Goal: Contribute content: Add original content to the website for others to see

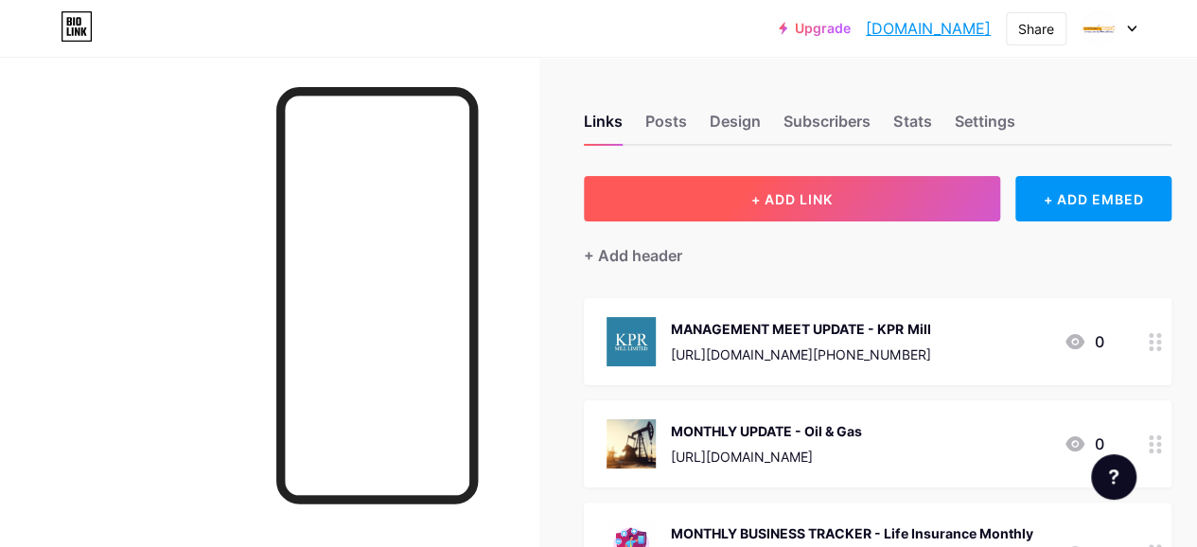
click at [725, 177] on button "+ ADD LINK" at bounding box center [792, 198] width 416 height 45
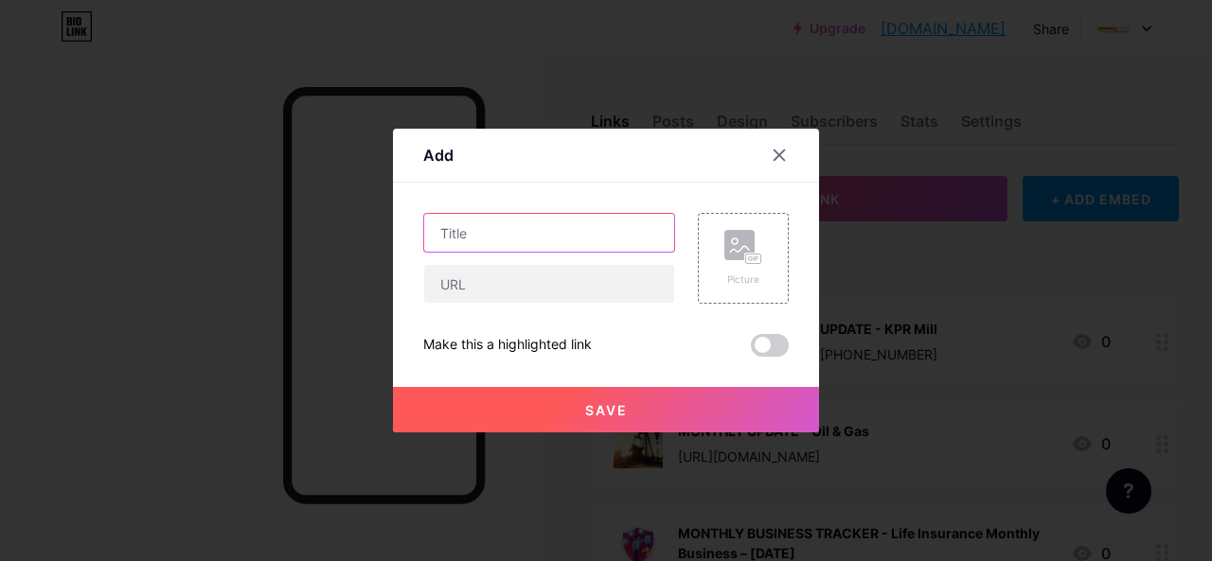
click at [477, 224] on input "text" at bounding box center [549, 233] width 250 height 38
paste input "MANAGEMENT MEET UPDATE"
paste input "Gokaldas Exports"
type input "MANAGEMENT MEET UPDATE - Gokaldas Exports"
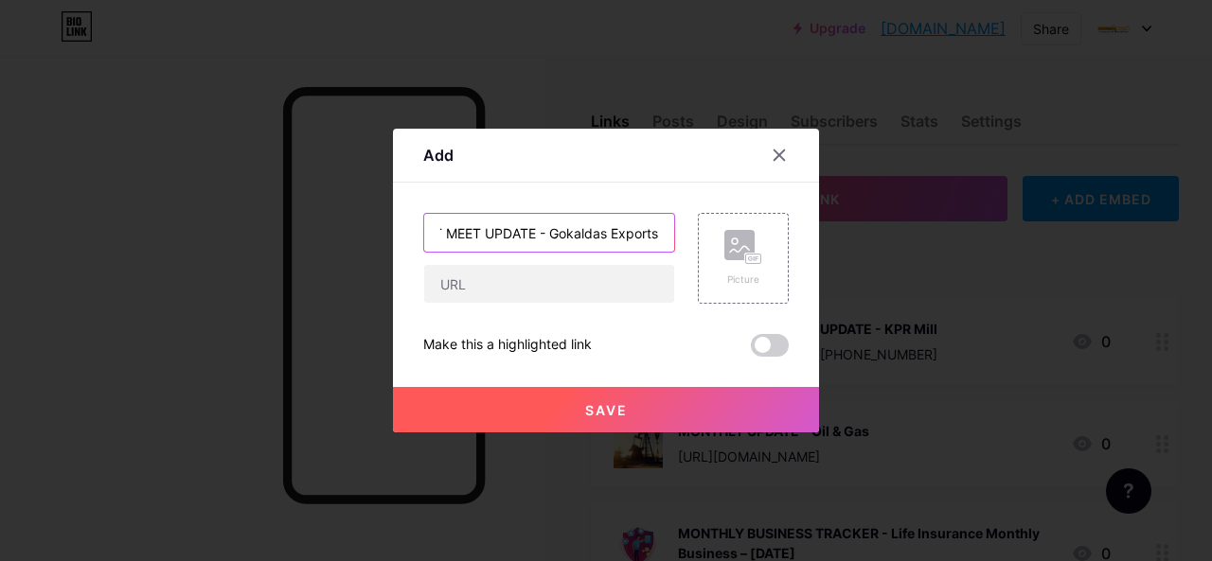
scroll to position [0, 0]
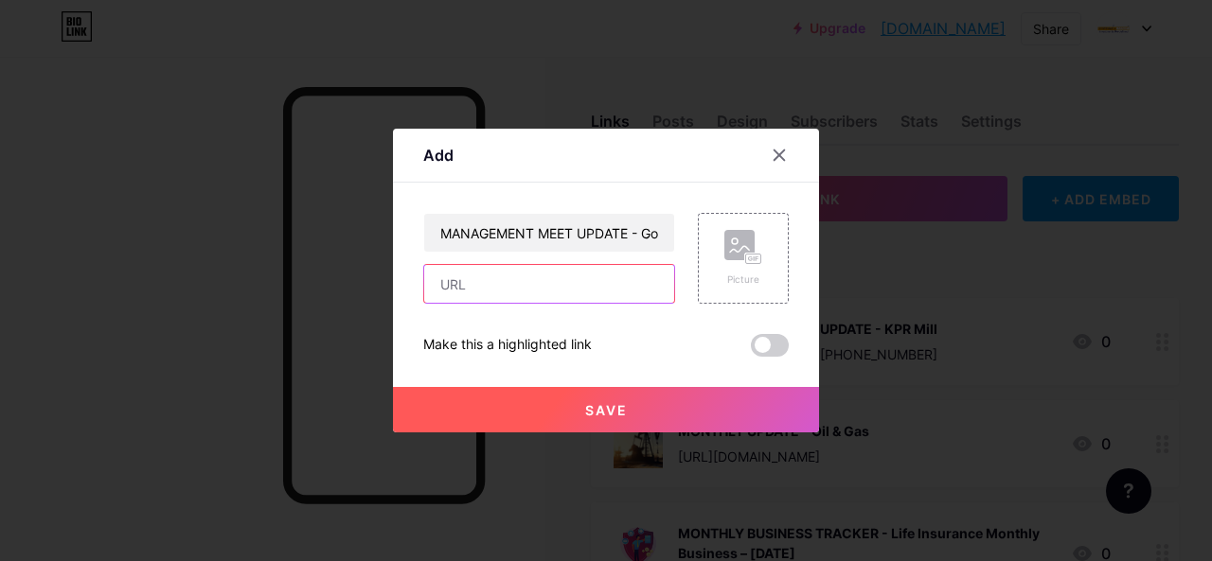
click at [524, 296] on input "text" at bounding box center [549, 284] width 250 height 38
paste input "[URL][DOMAIN_NAME][PHONE_NUMBER]"
type input "[URL][DOMAIN_NAME][PHONE_NUMBER]"
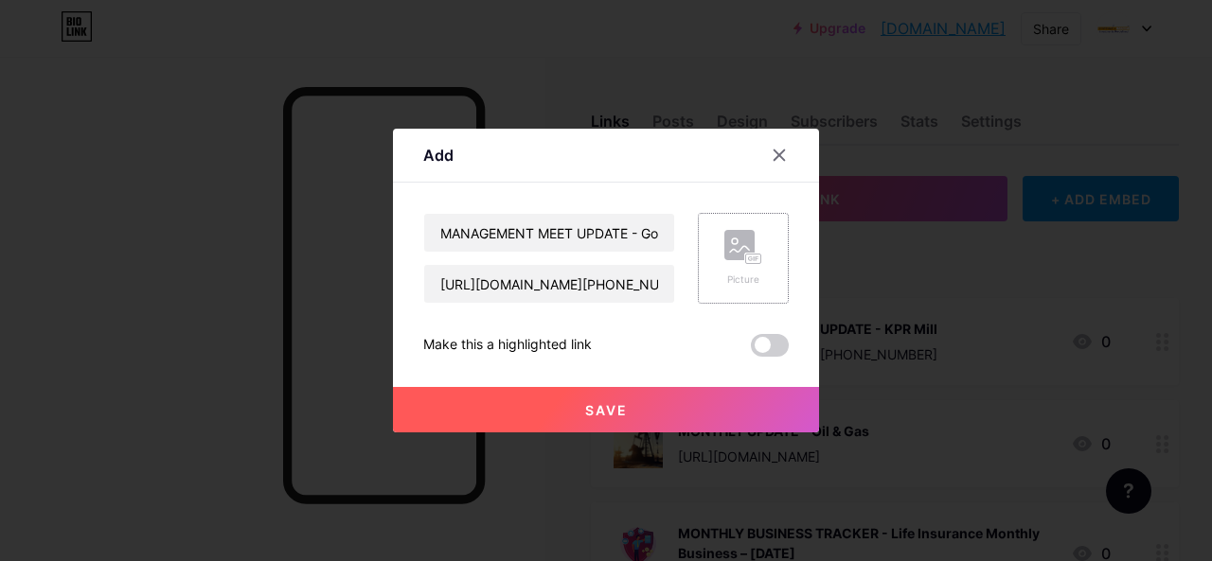
click at [757, 266] on div "Picture" at bounding box center [743, 258] width 38 height 57
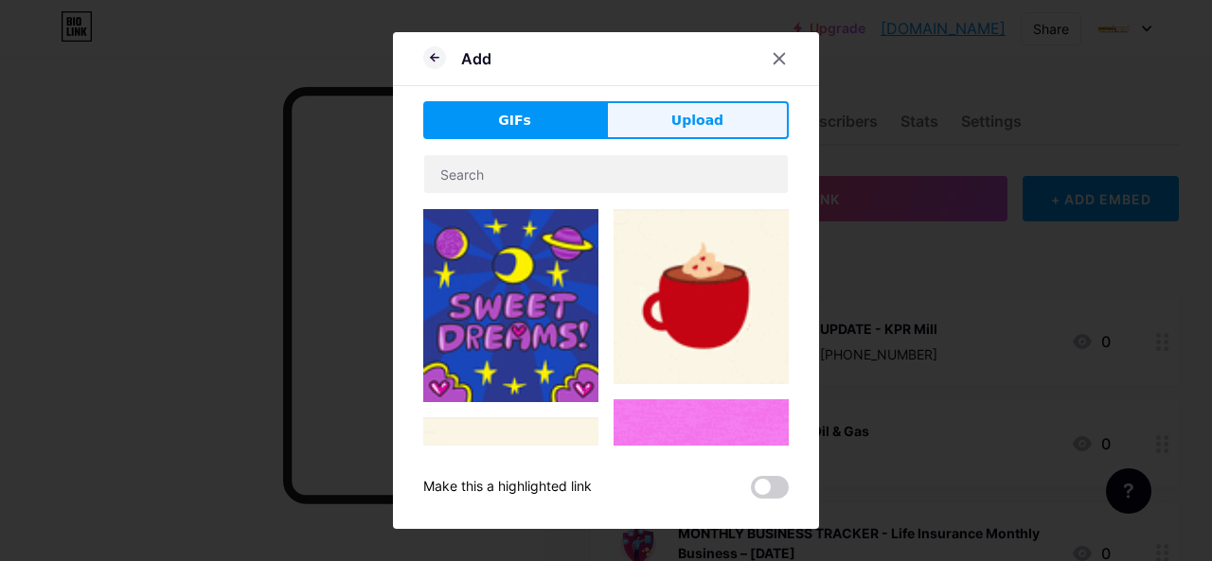
click at [683, 130] on span "Upload" at bounding box center [697, 121] width 52 height 20
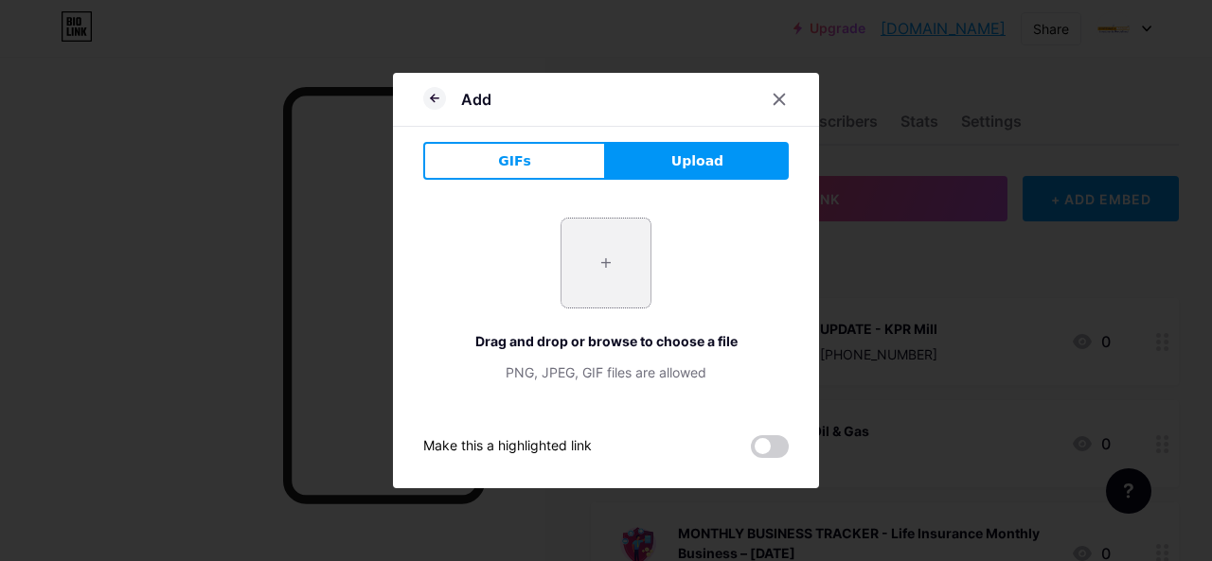
click at [608, 266] on input "file" at bounding box center [605, 263] width 89 height 89
type input "C:\fakepath\ge.jpg"
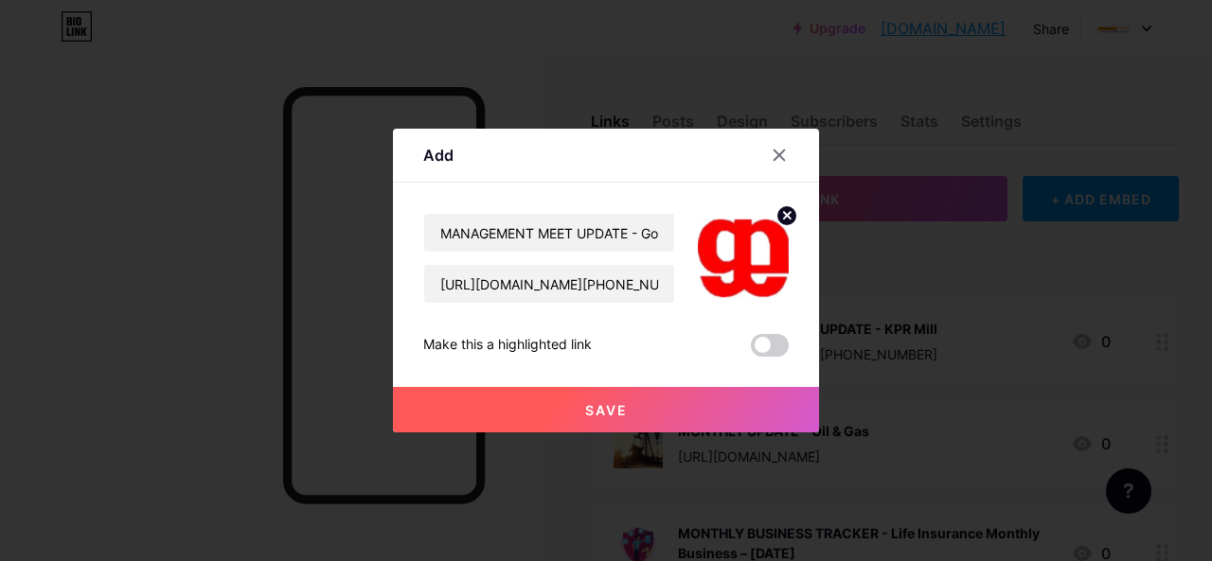
click at [676, 423] on button "Save" at bounding box center [606, 409] width 426 height 45
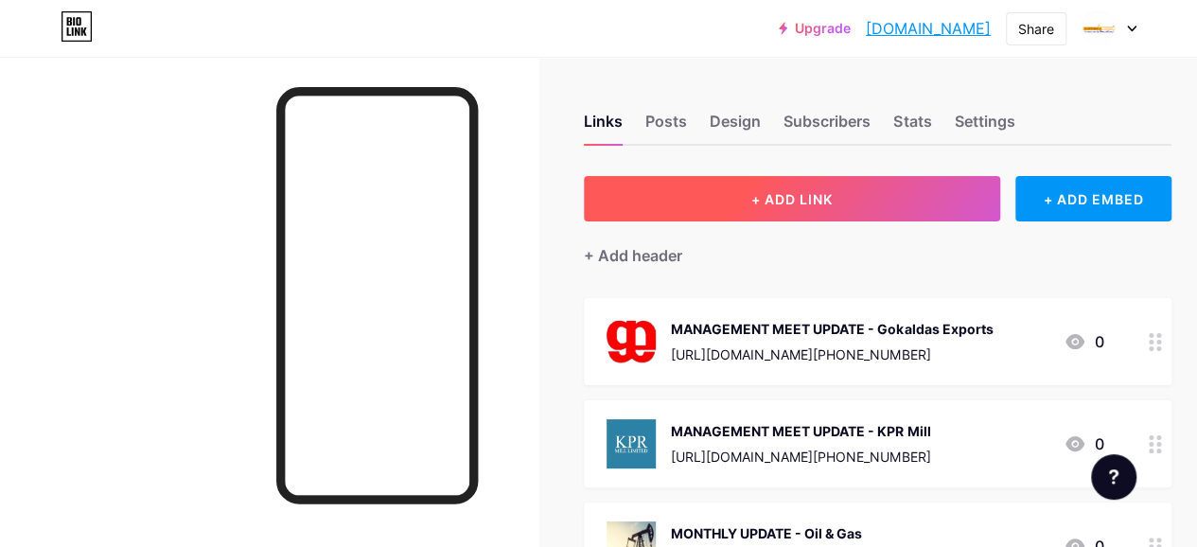
click at [793, 204] on span "+ ADD LINK" at bounding box center [792, 199] width 81 height 16
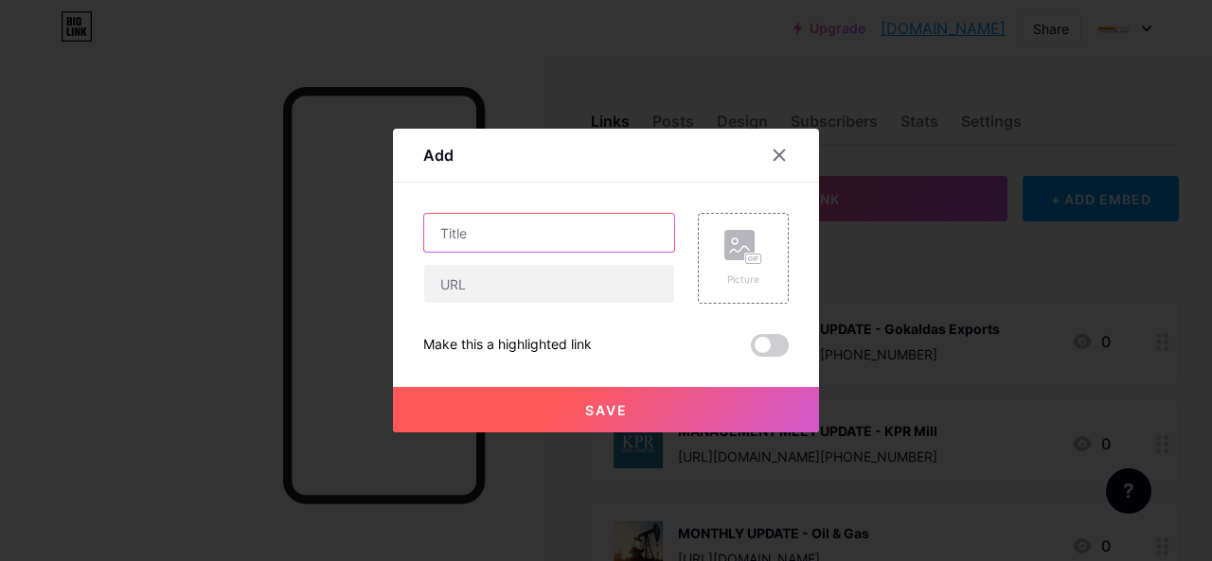
click at [466, 232] on input "text" at bounding box center [549, 233] width 250 height 38
paste input "MANAGEMENT MEET UPDATE"
paste input "Marksans Pharma Ltd"
type input "MANAGEMENT MEET UPDATE - Marksans Pharma Ltd"
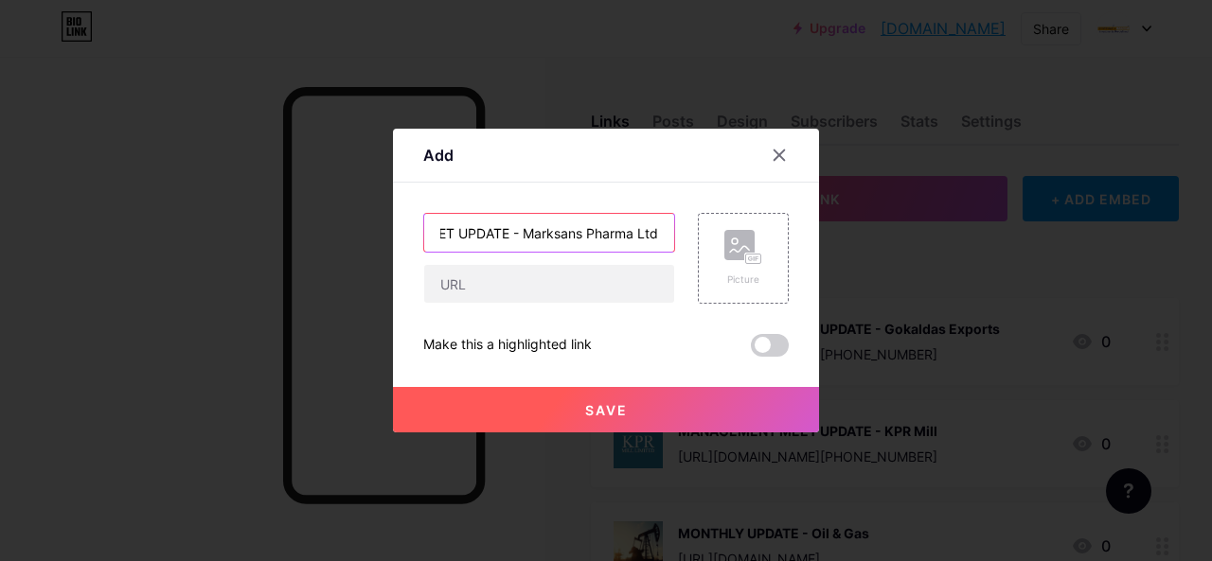
scroll to position [0, 0]
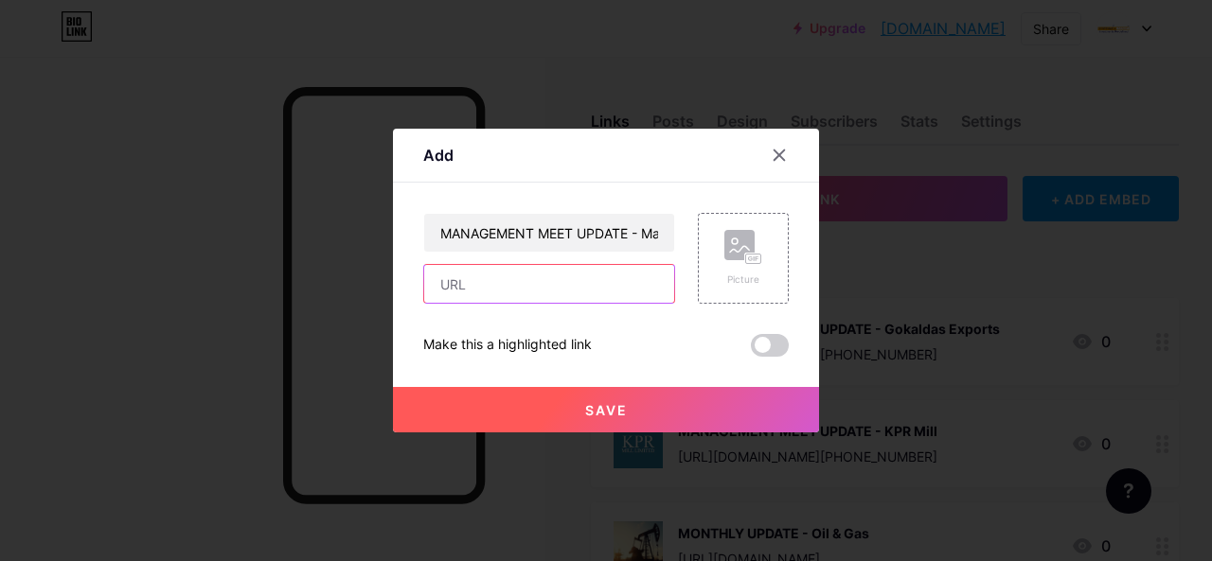
click at [603, 291] on input "text" at bounding box center [549, 284] width 250 height 38
paste input "[URL][DOMAIN_NAME]"
type input "[URL][DOMAIN_NAME]"
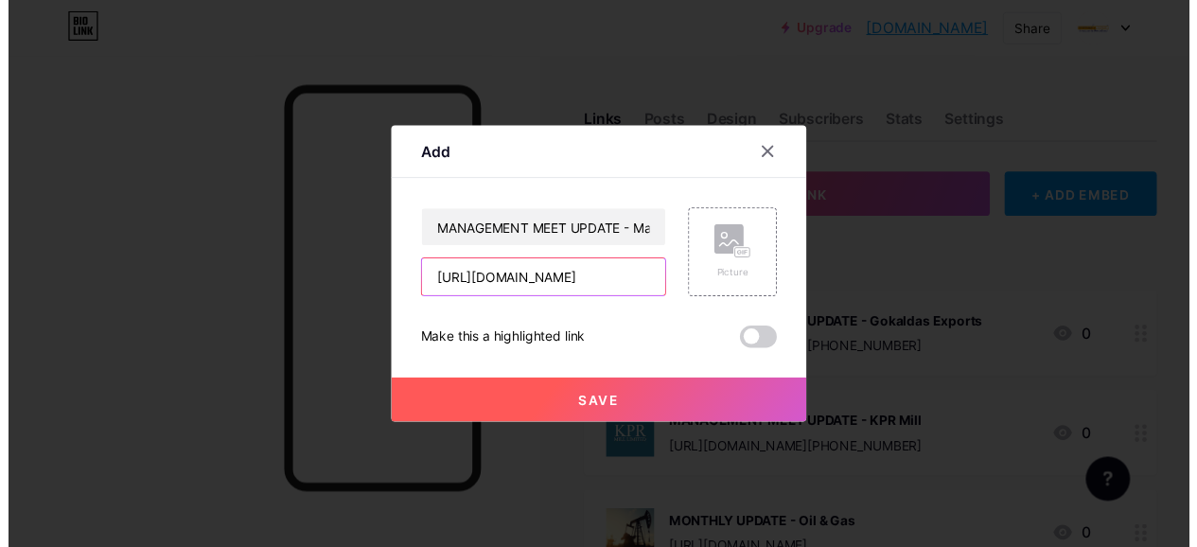
scroll to position [0, 0]
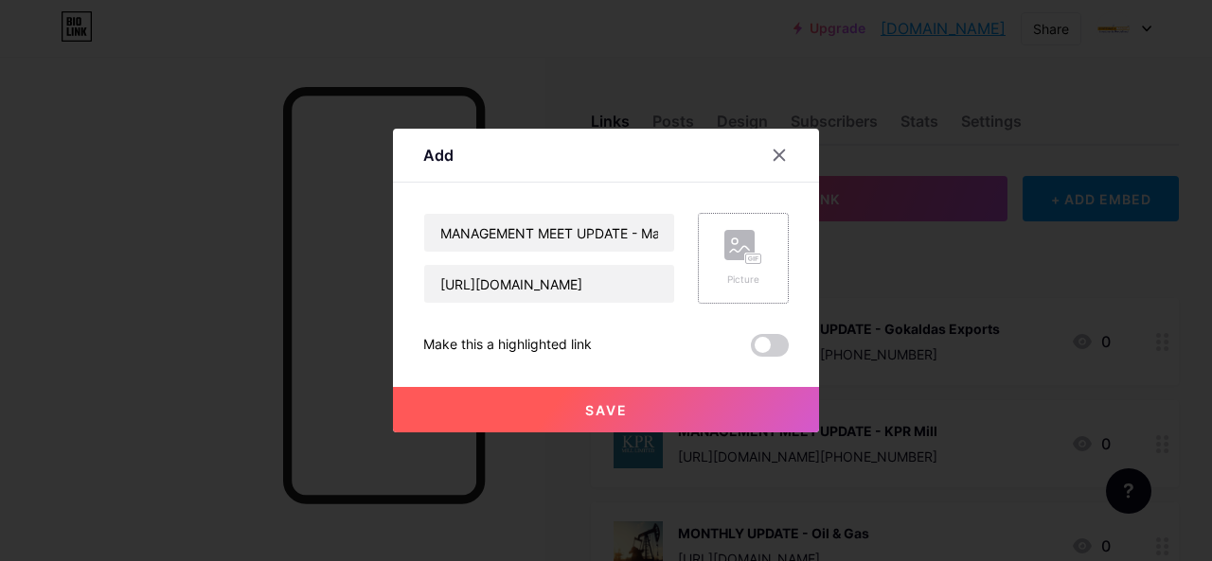
click at [727, 247] on rect at bounding box center [739, 245] width 30 height 30
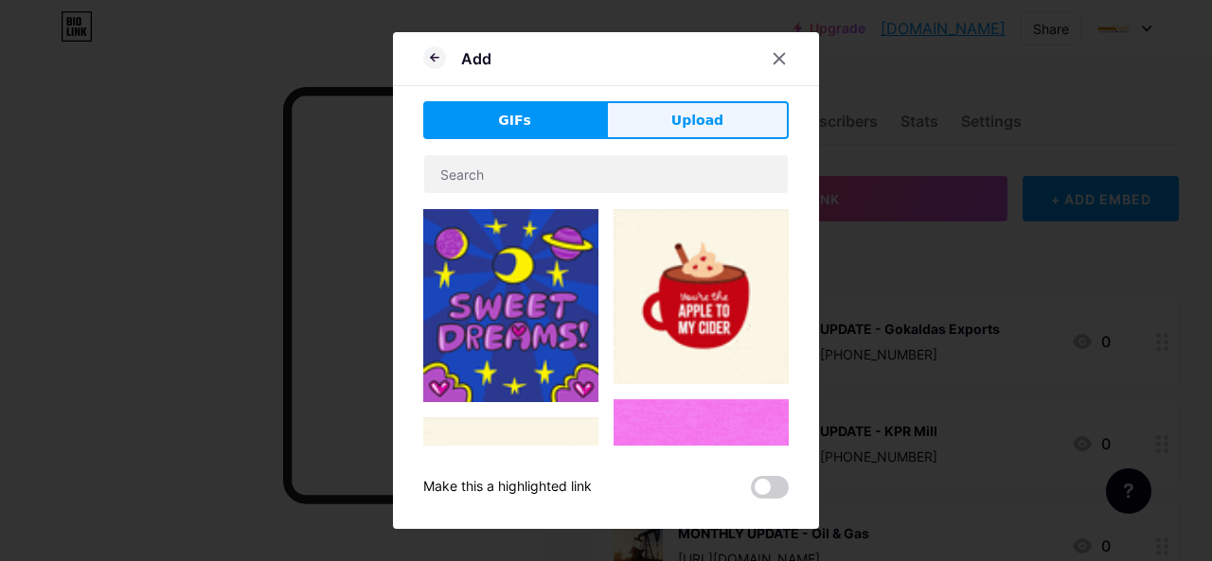
click at [662, 111] on button "Upload" at bounding box center [697, 120] width 183 height 38
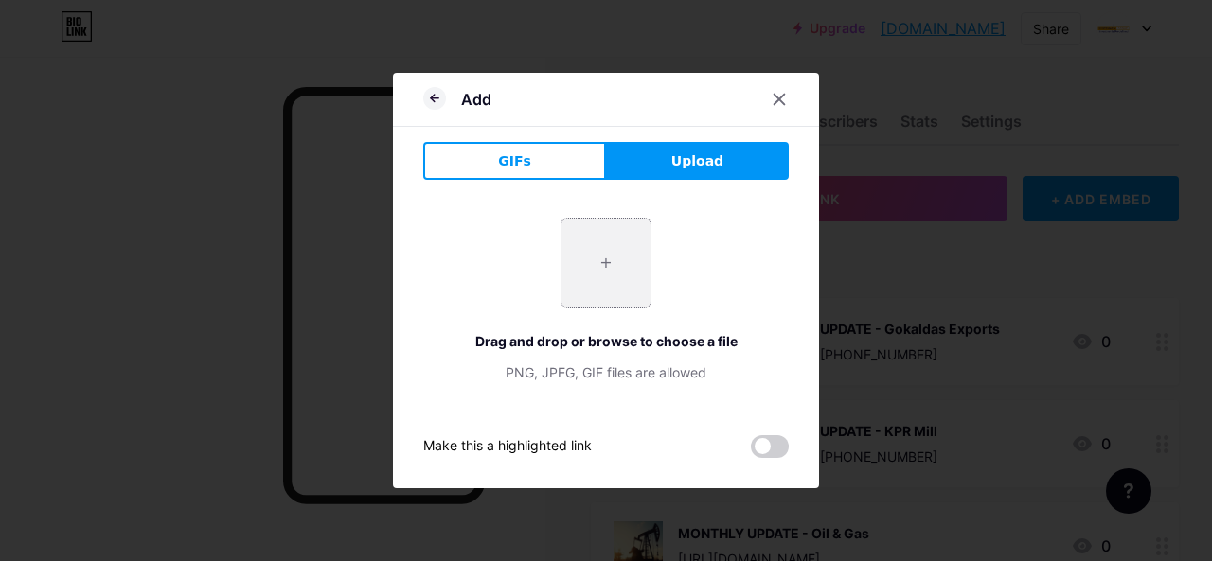
click at [601, 267] on input "file" at bounding box center [605, 263] width 89 height 89
type input "C:\fakepath\marksan.png"
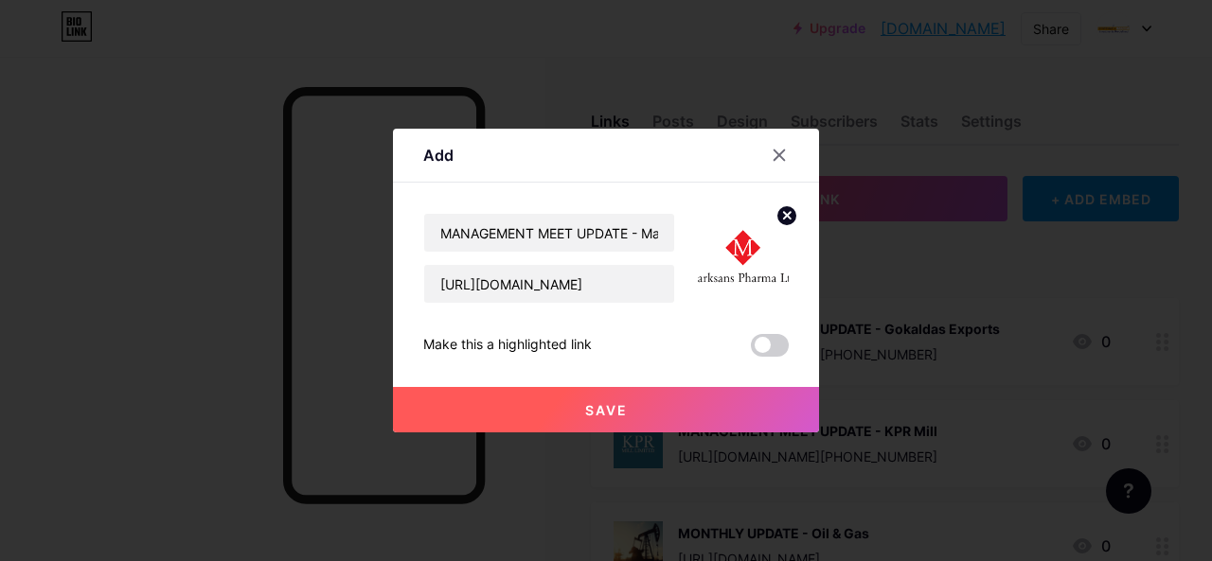
click at [787, 213] on circle at bounding box center [786, 215] width 21 height 21
click at [750, 256] on rect at bounding box center [753, 259] width 15 height 9
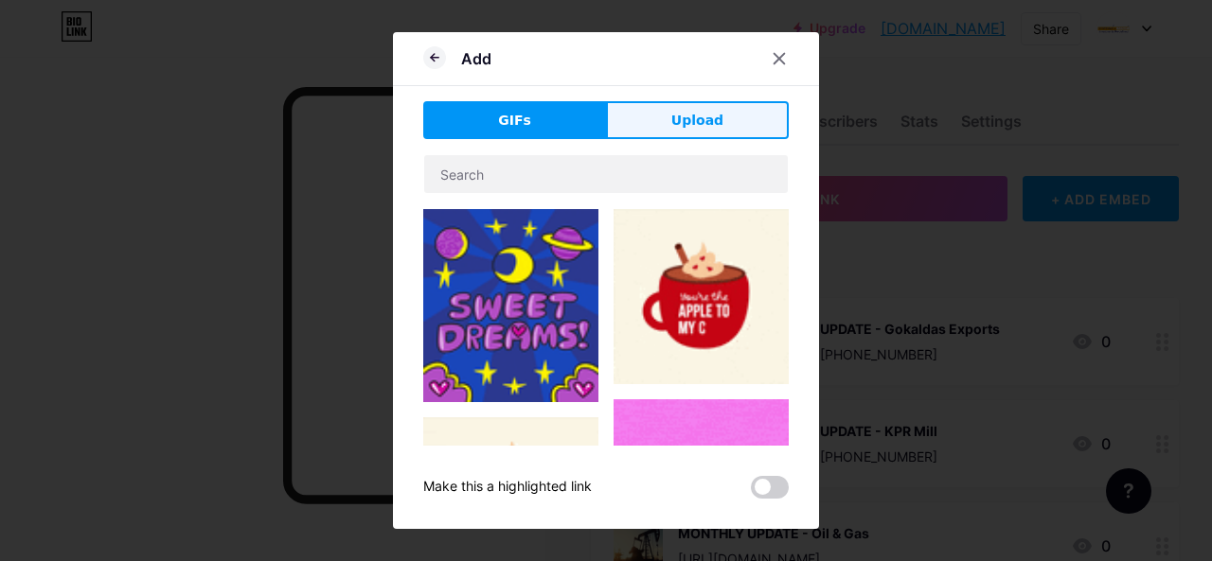
click at [692, 132] on button "Upload" at bounding box center [697, 120] width 183 height 38
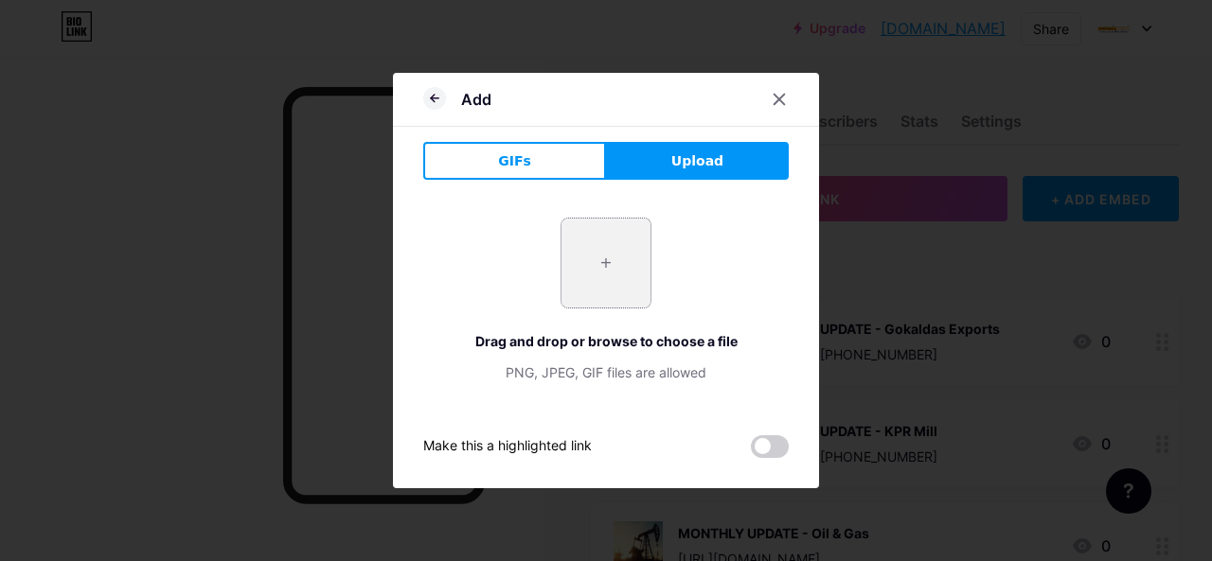
click at [607, 271] on input "file" at bounding box center [605, 263] width 89 height 89
type input "C:\fakepath\BG Remove (16).jpg"
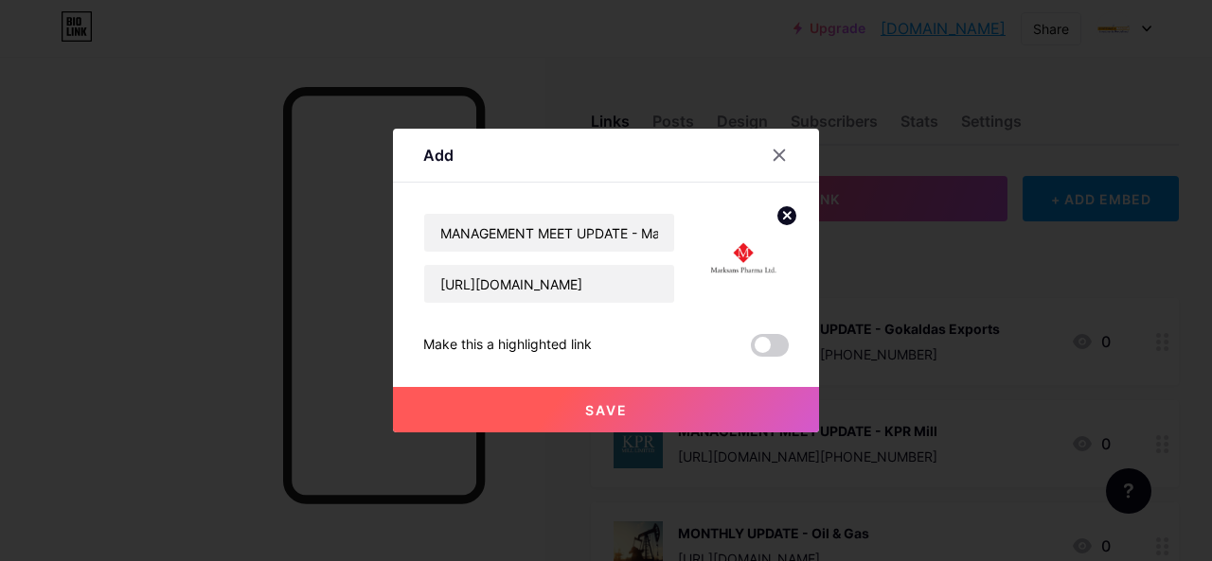
click at [629, 415] on button "Save" at bounding box center [606, 409] width 426 height 45
